Goal: Task Accomplishment & Management: Complete application form

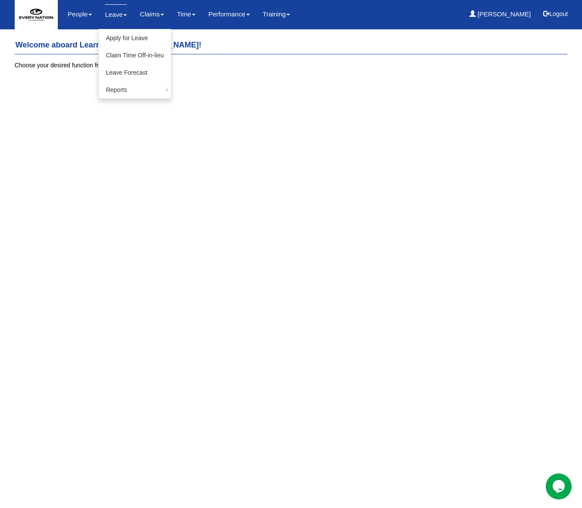
click at [120, 13] on link "Leave" at bounding box center [116, 14] width 22 height 20
click at [118, 15] on link "Leave" at bounding box center [116, 14] width 22 height 20
click at [118, 37] on link "Apply for Leave" at bounding box center [135, 37] width 72 height 17
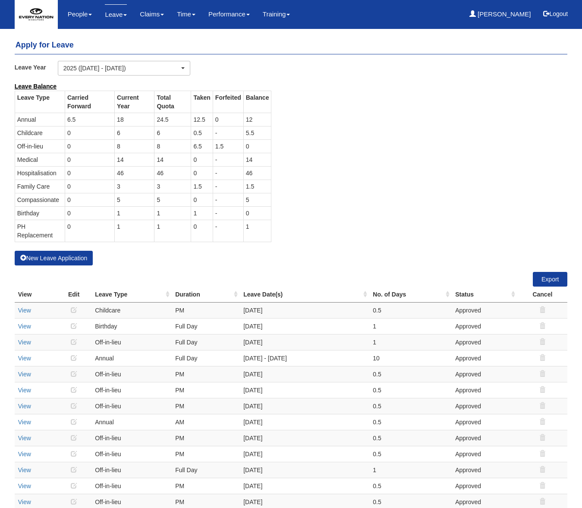
select select "50"
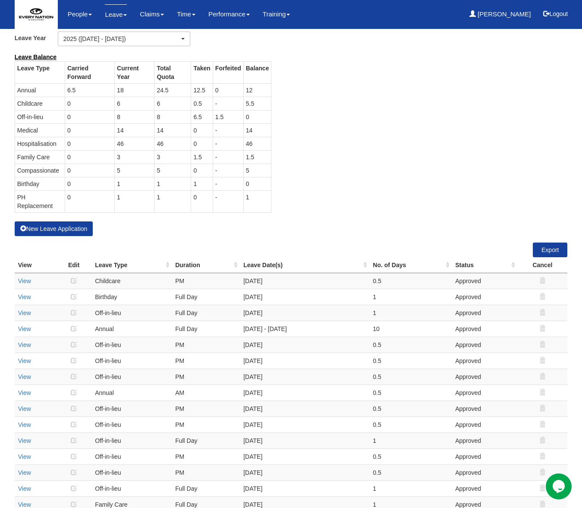
scroll to position [31, 0]
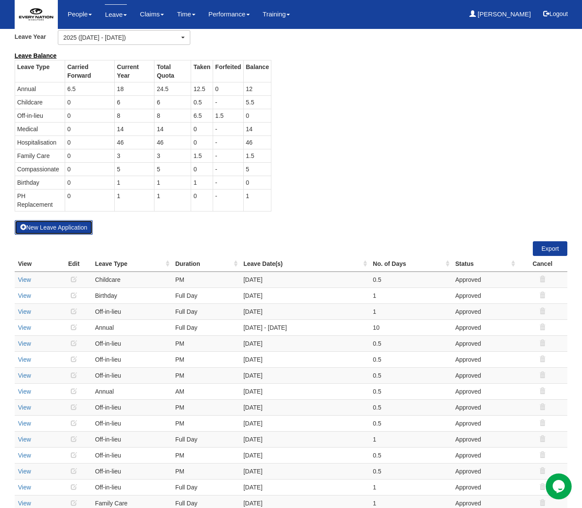
click at [58, 220] on button "New Leave Application" at bounding box center [54, 227] width 79 height 15
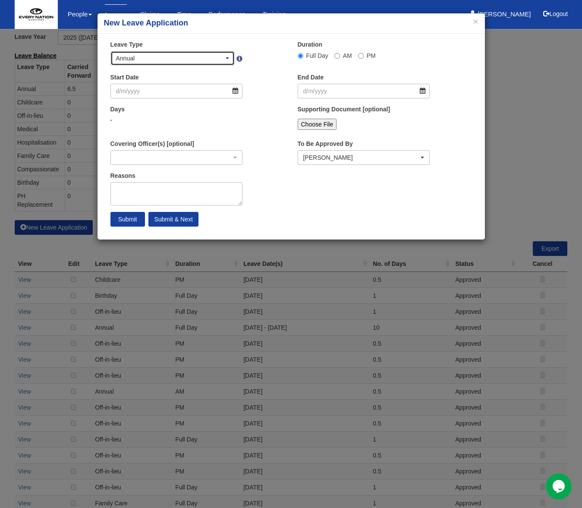
click at [199, 56] on div "Annual" at bounding box center [170, 58] width 108 height 9
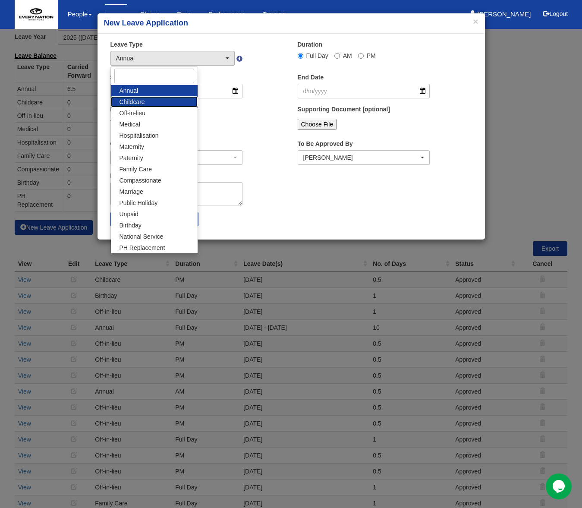
click at [138, 101] on span "Childcare" at bounding box center [132, 102] width 25 height 9
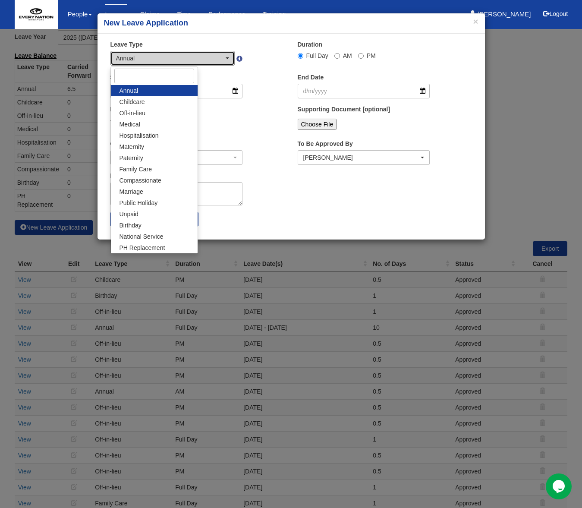
select select "2"
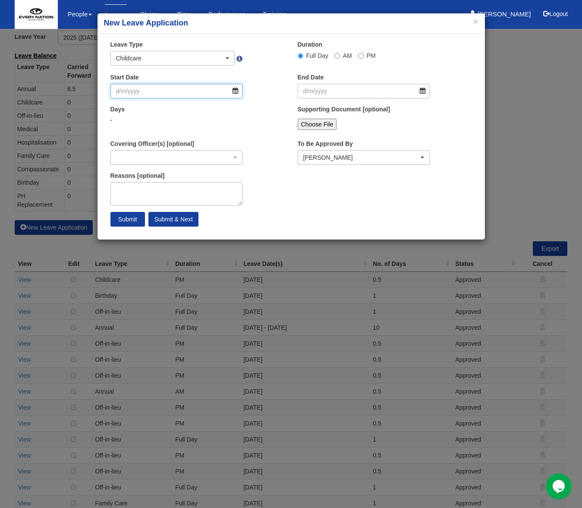
click at [122, 92] on input "Start Date" at bounding box center [176, 91] width 133 height 15
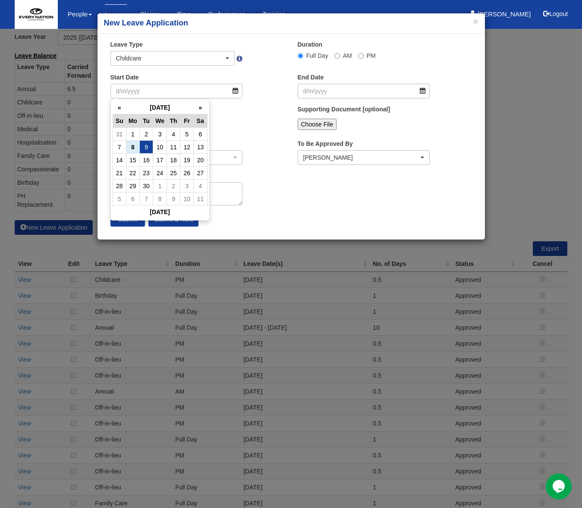
click at [146, 148] on td "9" at bounding box center [146, 147] width 13 height 13
type input "9/9/2025"
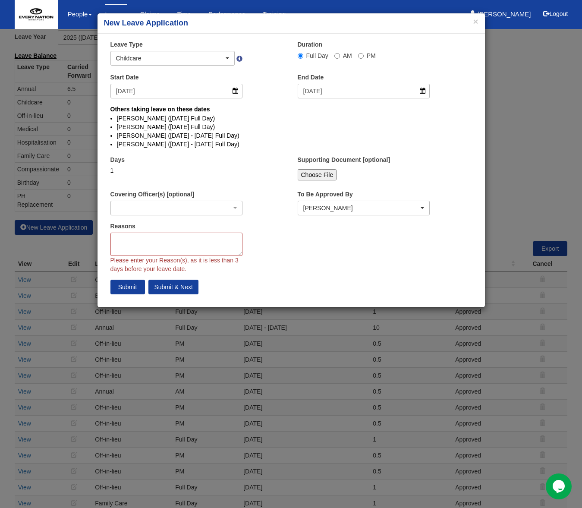
select select
click at [136, 243] on textarea "Reasons" at bounding box center [176, 244] width 133 height 23
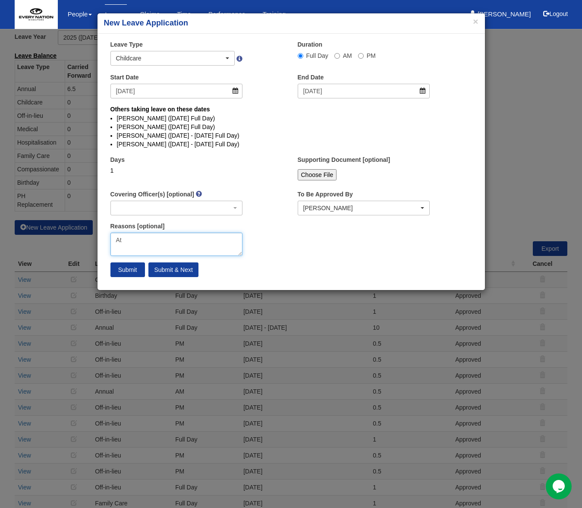
type textarea "A"
type textarea "Attend important matters"
click at [137, 271] on input "Submit" at bounding box center [127, 269] width 35 height 15
select select "1"
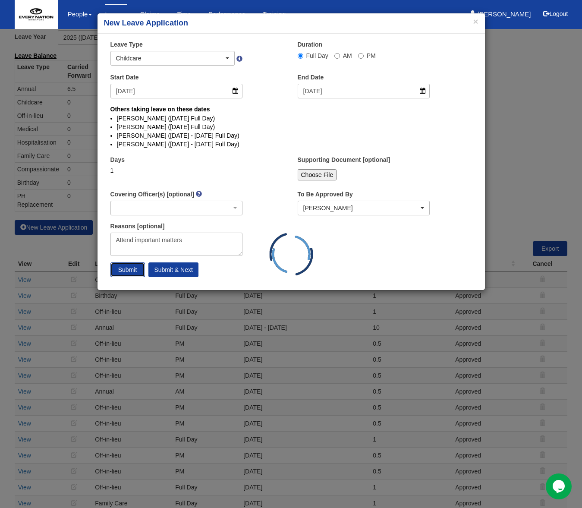
select select
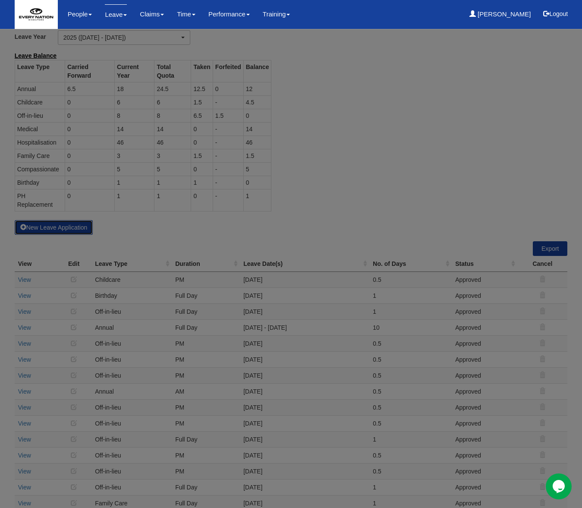
select select "50"
